Goal: Navigation & Orientation: Find specific page/section

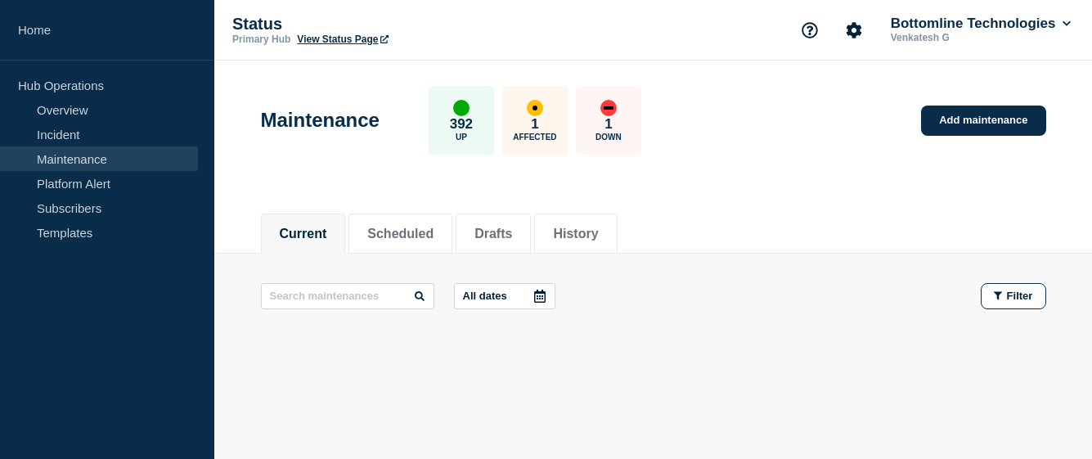
click at [106, 160] on link "Maintenance" at bounding box center [99, 158] width 198 height 25
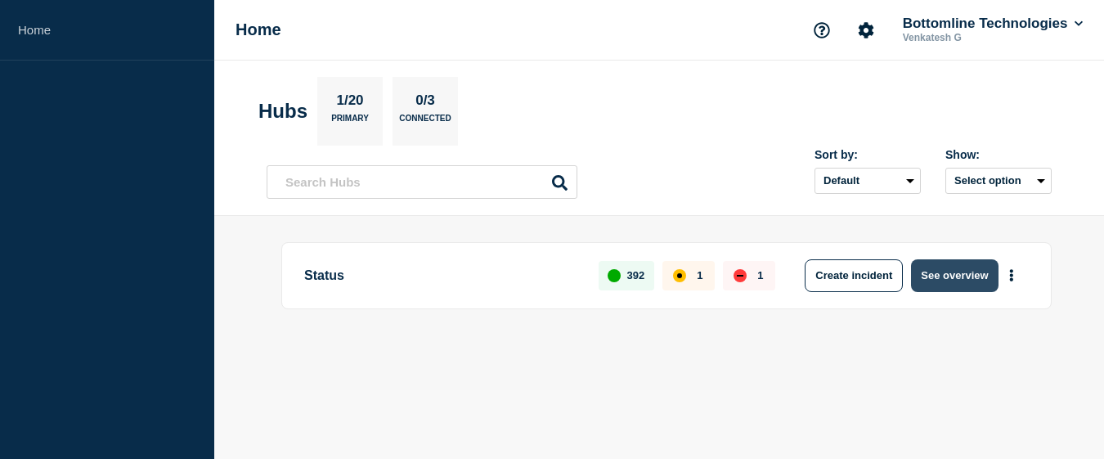
click at [963, 281] on button "See overview" at bounding box center [954, 275] width 87 height 33
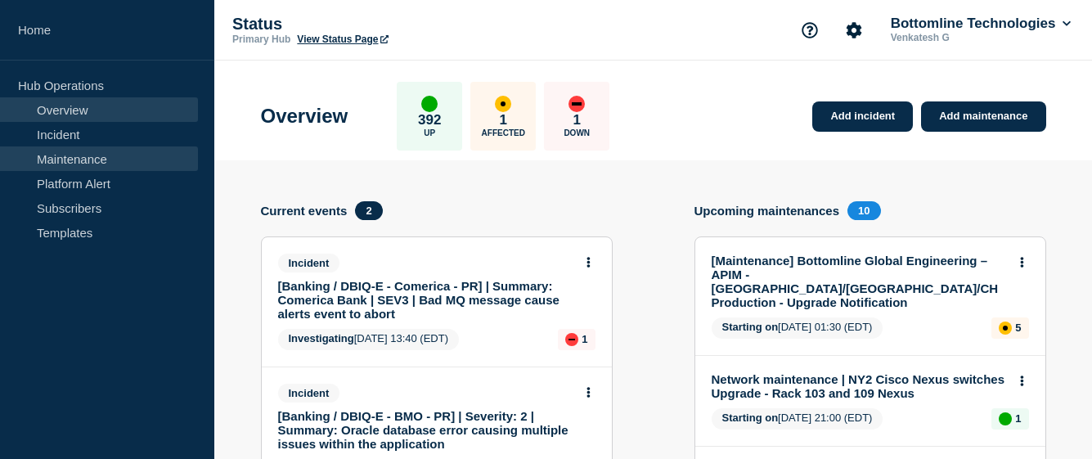
click at [75, 157] on link "Maintenance" at bounding box center [99, 158] width 198 height 25
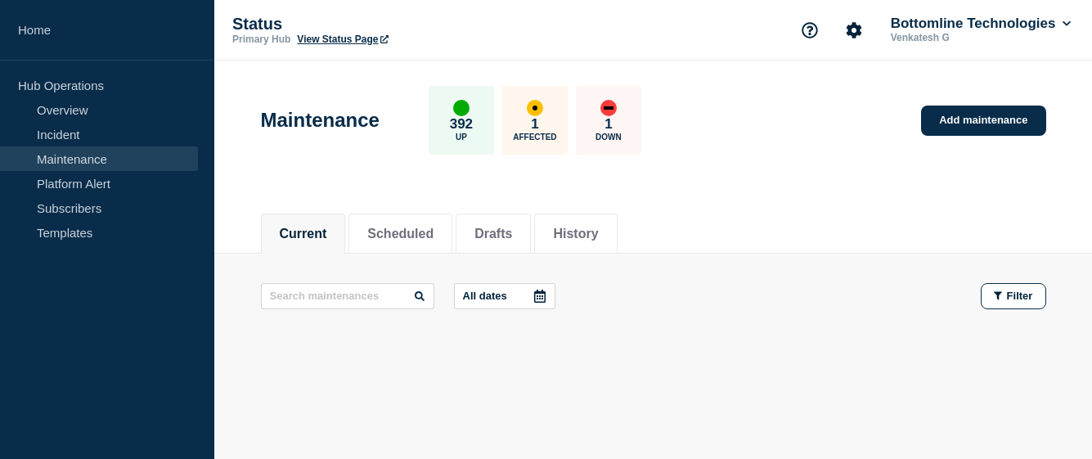
scroll to position [41, 0]
